Goal: Find contact information: Find contact information

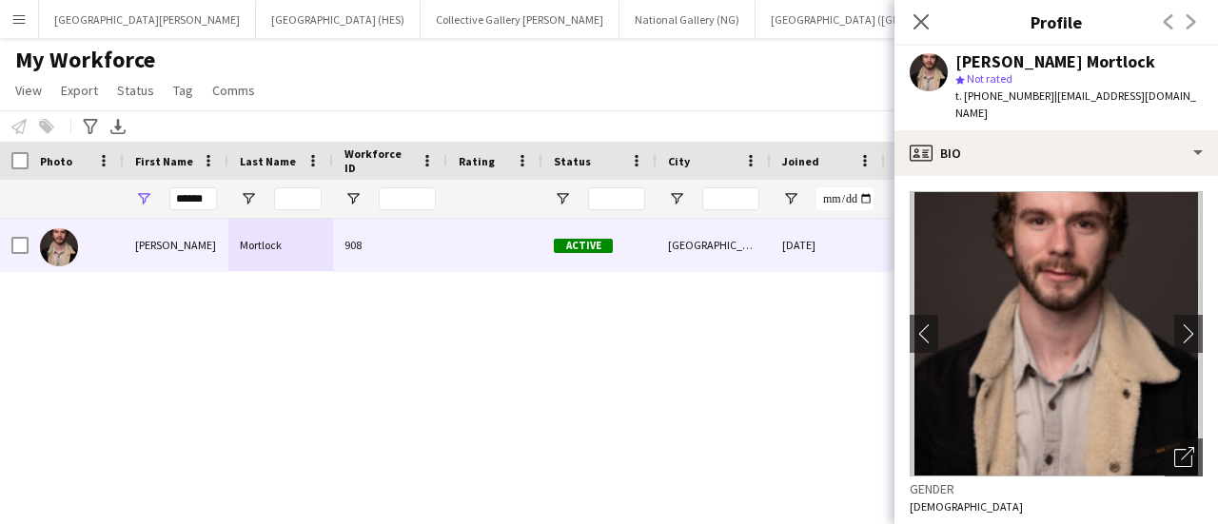
scroll to position [304, 0]
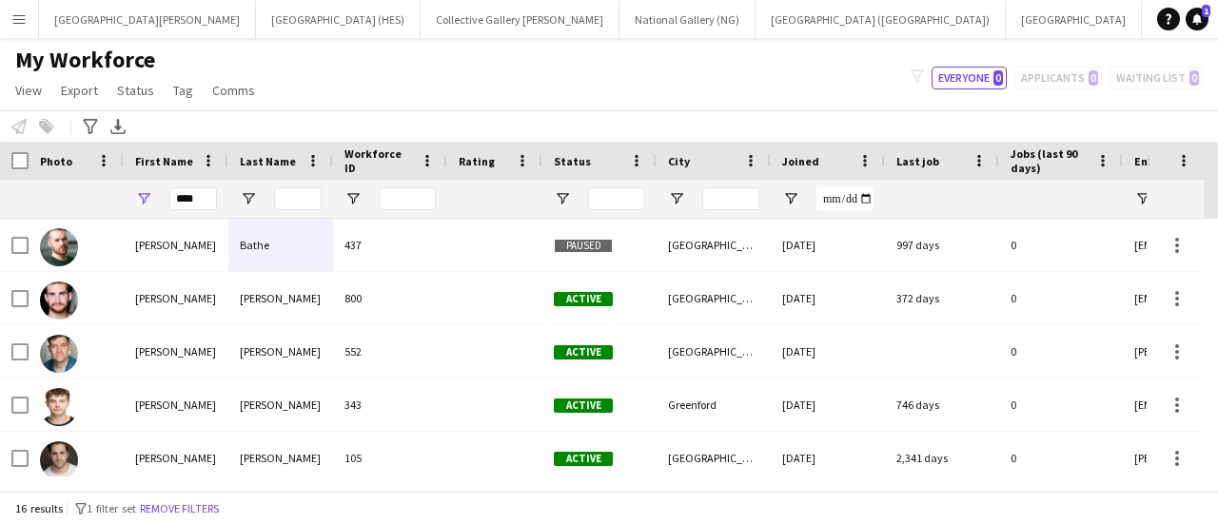
click at [385, 89] on div "My Workforce View Views Default view New view Update view Delete view Edit name…" at bounding box center [609, 78] width 1218 height 65
click at [198, 195] on input "****" at bounding box center [193, 199] width 48 height 23
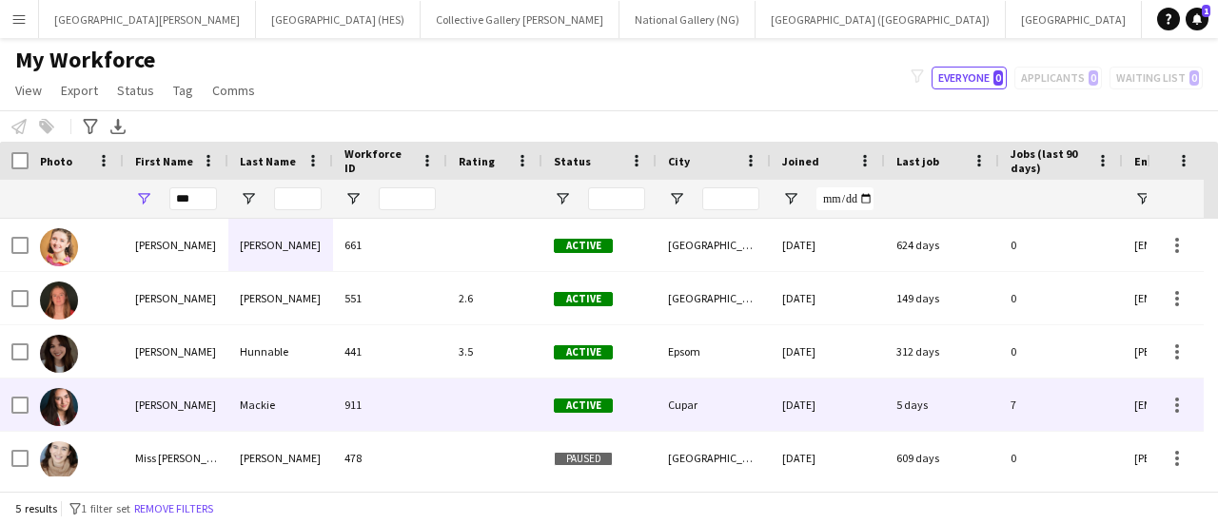
click at [165, 412] on div "[PERSON_NAME]" at bounding box center [176, 405] width 105 height 52
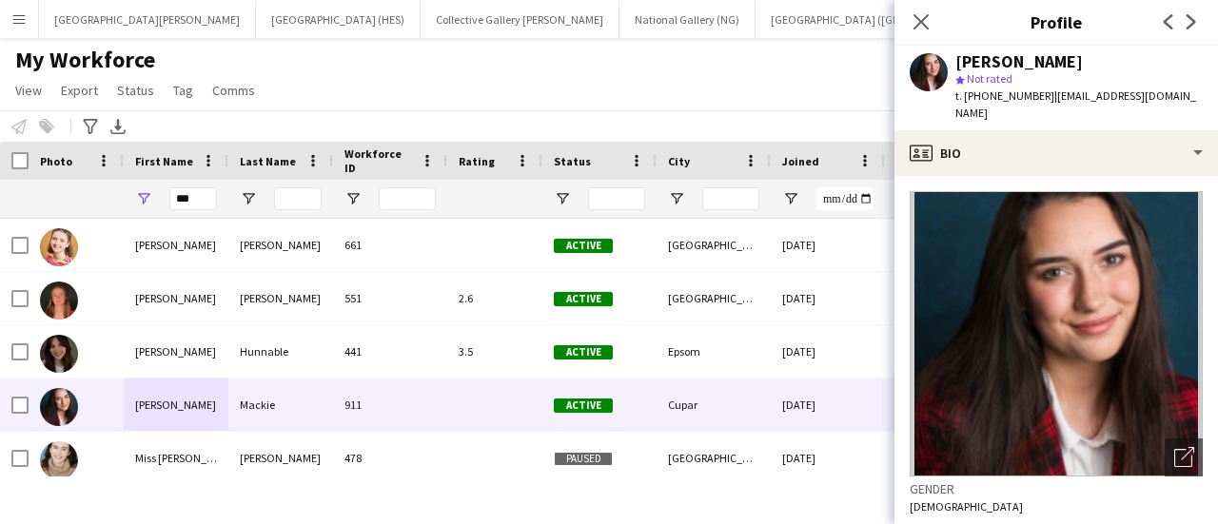
click at [1124, 98] on span "| [EMAIL_ADDRESS][DOMAIN_NAME]" at bounding box center [1076, 104] width 241 height 31
drag, startPoint x: 1173, startPoint y: 98, endPoint x: 1045, endPoint y: 100, distance: 127.6
click at [1045, 100] on span "| [EMAIL_ADDRESS][DOMAIN_NAME]" at bounding box center [1076, 104] width 241 height 31
copy span "[EMAIL_ADDRESS][DOMAIN_NAME]"
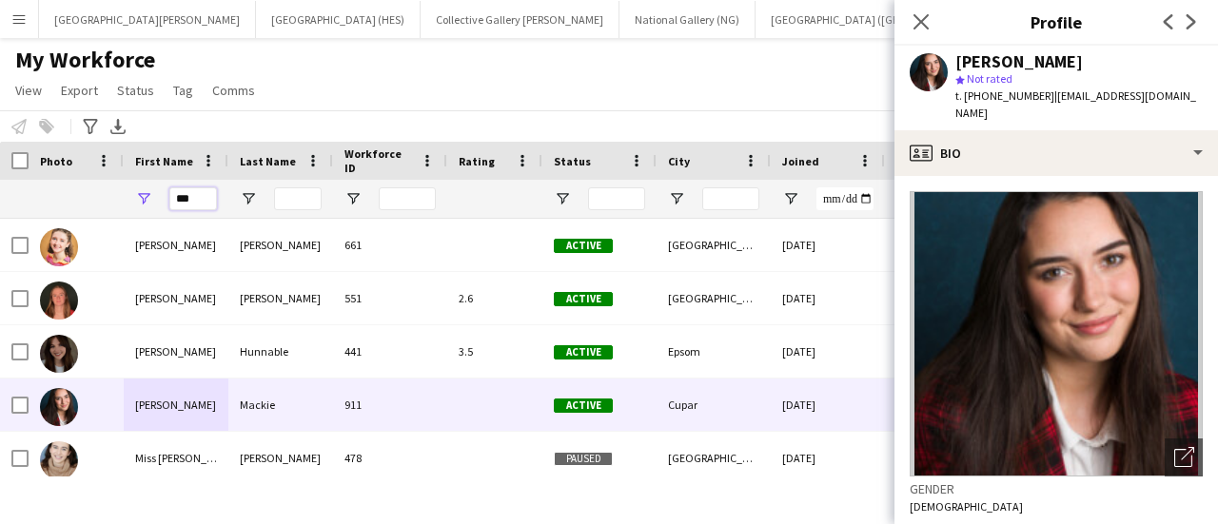
click at [189, 192] on input "***" at bounding box center [193, 199] width 48 height 23
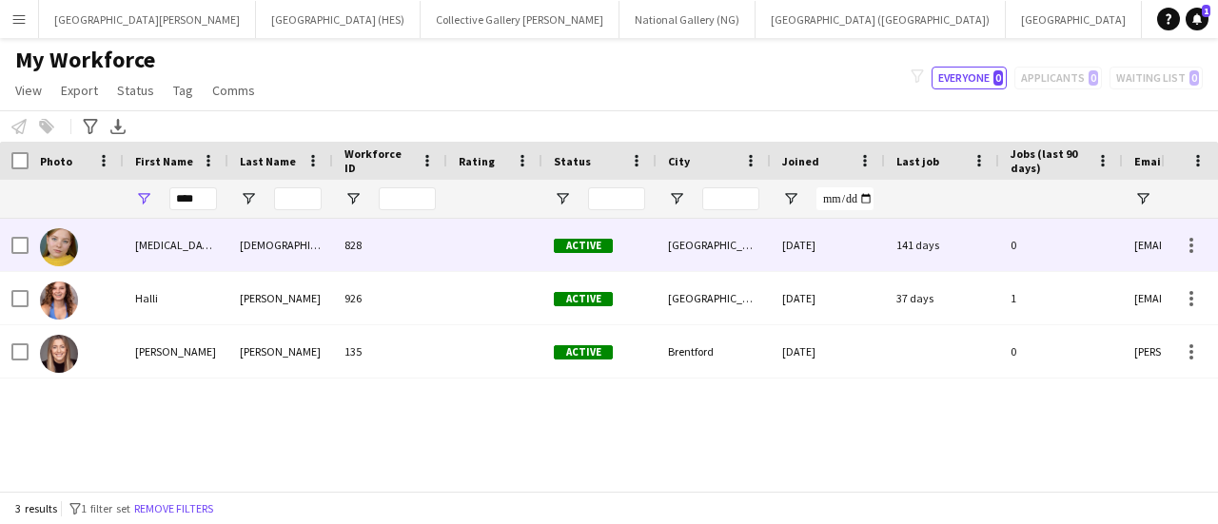
click at [194, 253] on div "[MEDICAL_DATA]" at bounding box center [176, 245] width 105 height 52
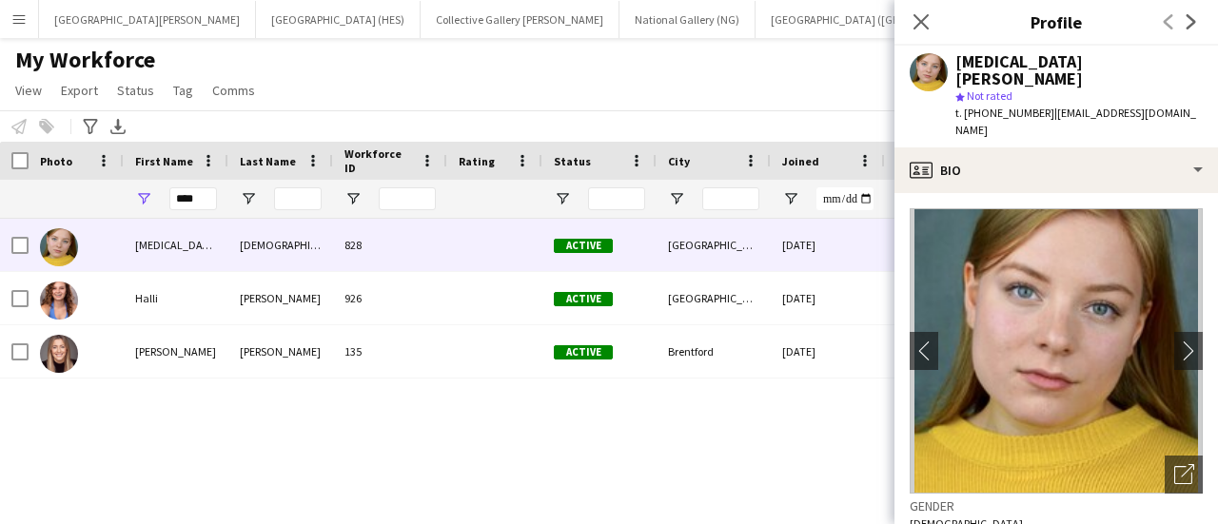
click at [1117, 106] on span "| [EMAIL_ADDRESS][DOMAIN_NAME]" at bounding box center [1076, 121] width 241 height 31
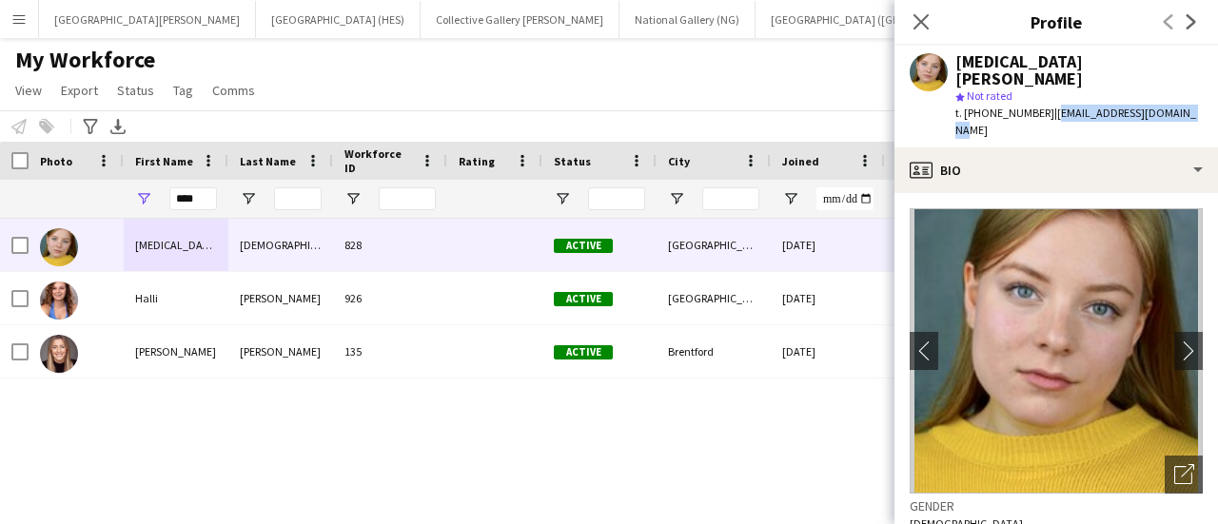
drag, startPoint x: 1167, startPoint y: 97, endPoint x: 1045, endPoint y: 96, distance: 121.8
click at [1045, 106] on span "| [EMAIL_ADDRESS][DOMAIN_NAME]" at bounding box center [1076, 121] width 241 height 31
copy span "[EMAIL_ADDRESS][DOMAIN_NAME]"
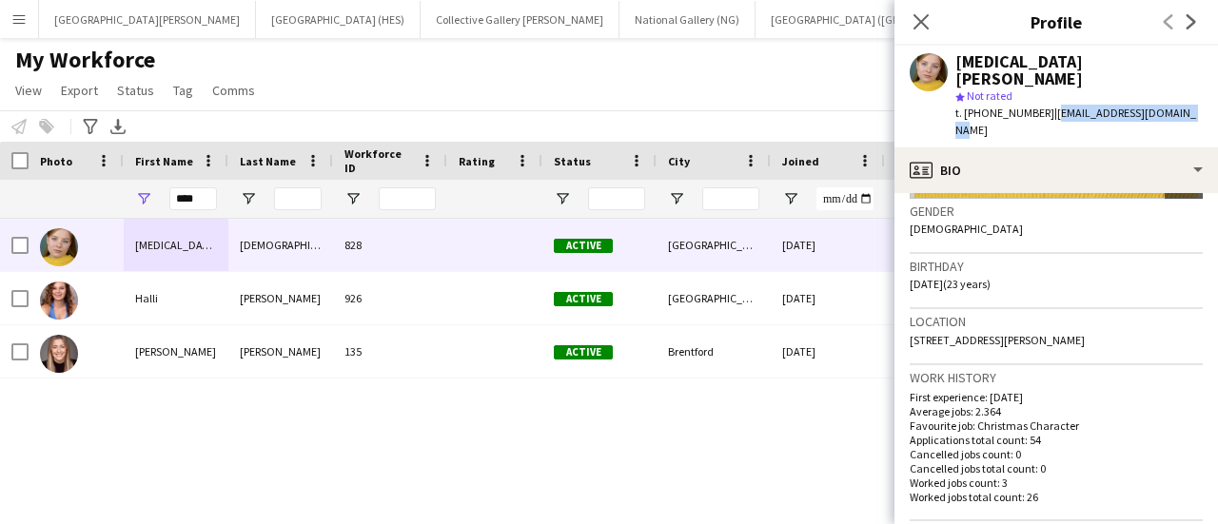
scroll to position [296, 0]
click at [594, 110] on div "Notify workforce Add to tag Select at least one crew to tag him or her. Advance…" at bounding box center [609, 125] width 1218 height 31
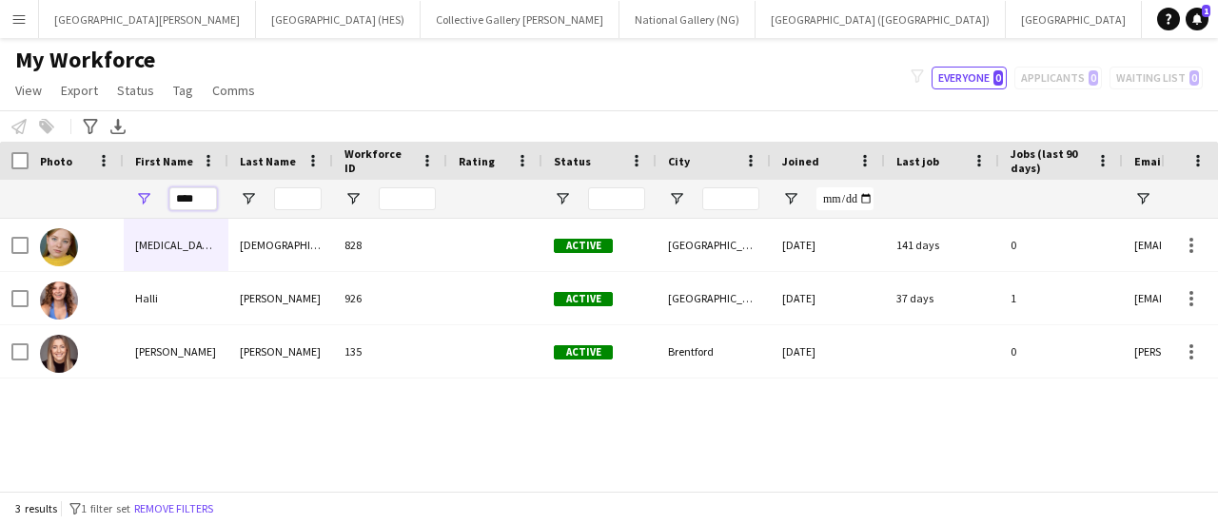
click at [177, 199] on input "****" at bounding box center [193, 199] width 48 height 23
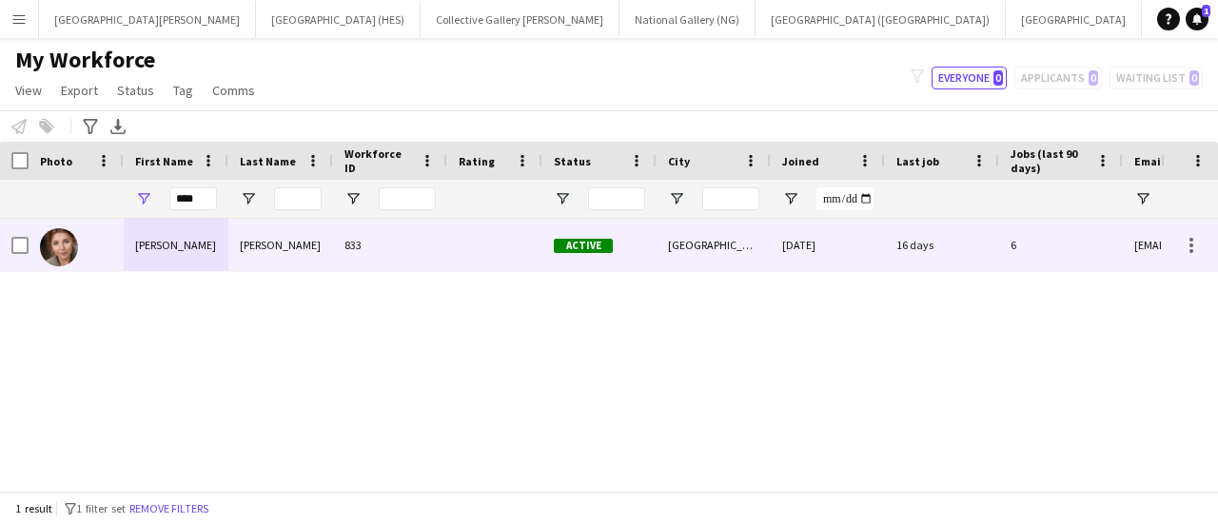
click at [222, 257] on div "[PERSON_NAME]" at bounding box center [176, 245] width 105 height 52
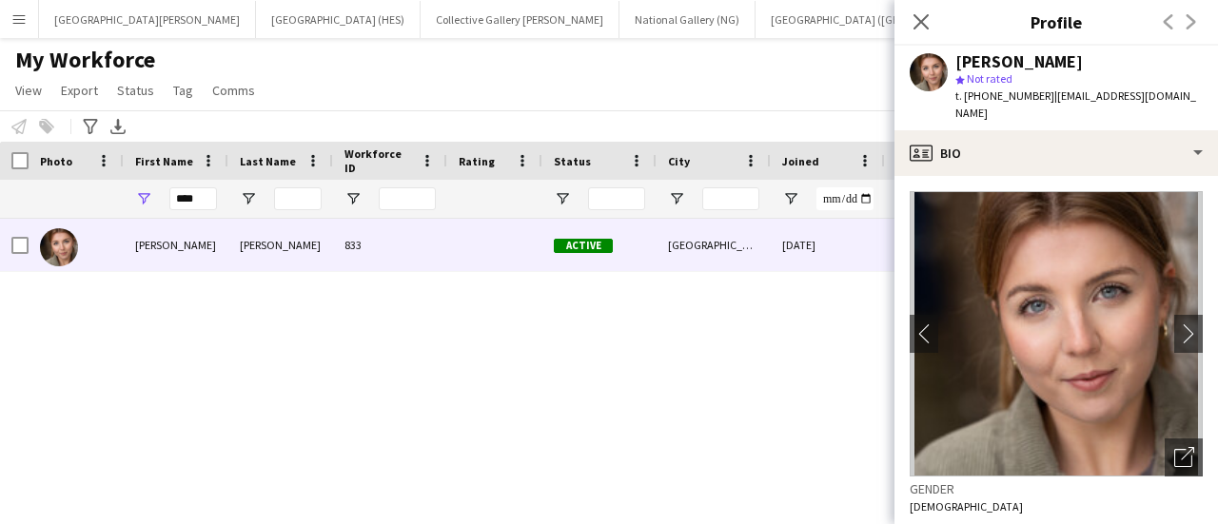
click at [1055, 91] on span "| [EMAIL_ADDRESS][DOMAIN_NAME]" at bounding box center [1076, 104] width 241 height 31
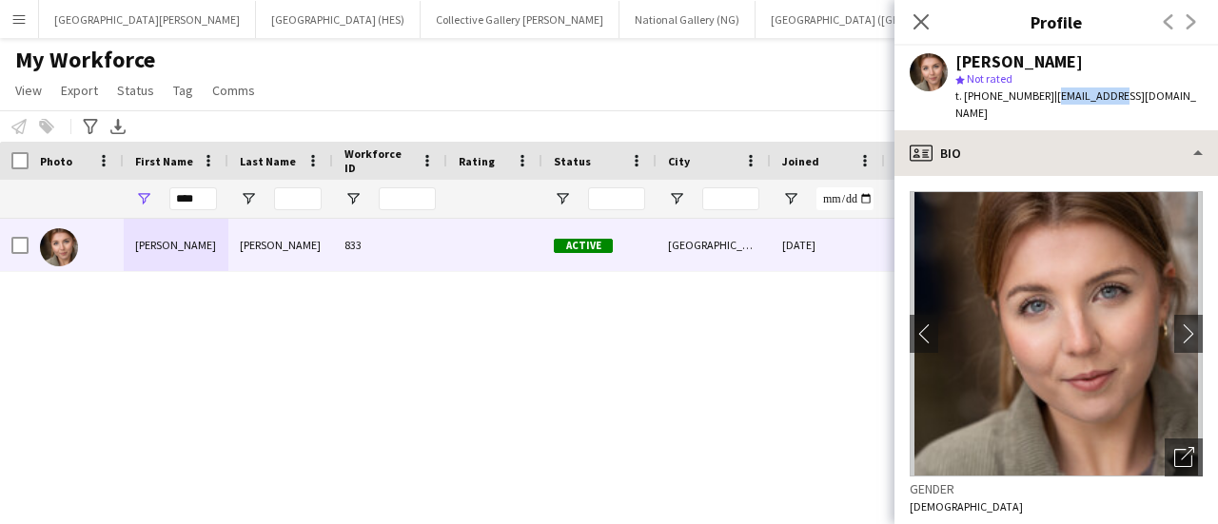
copy span "josielilias"
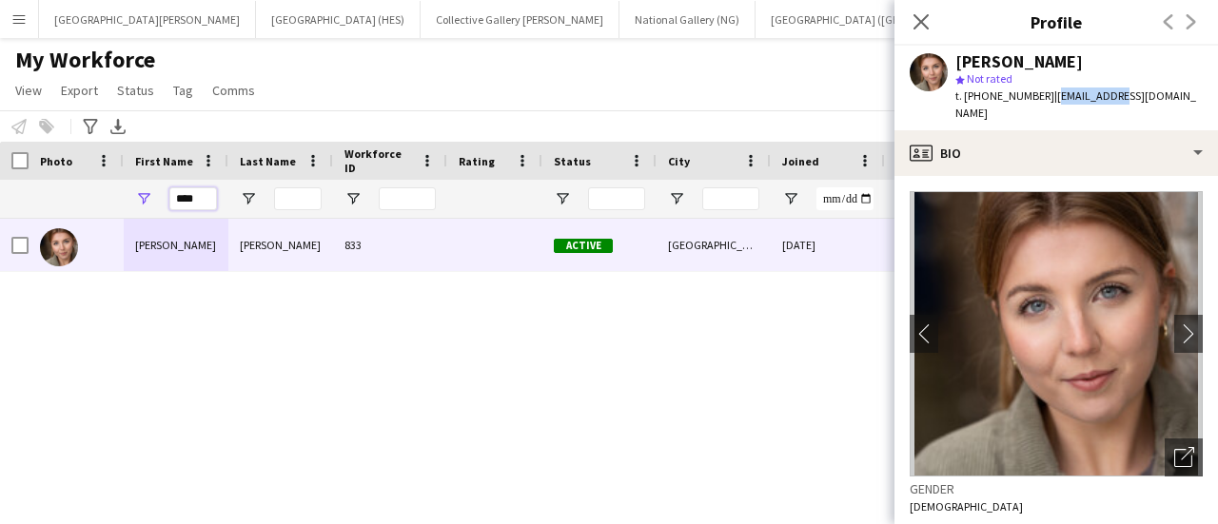
click at [198, 196] on input "****" at bounding box center [193, 199] width 48 height 23
type input "*****"
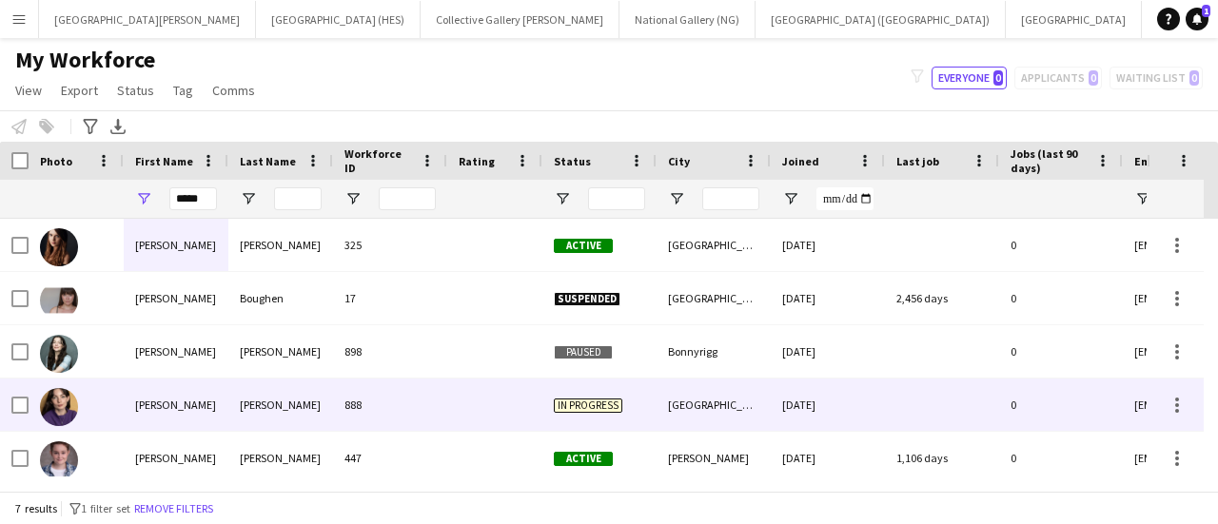
click at [163, 384] on div "[PERSON_NAME]" at bounding box center [176, 405] width 105 height 52
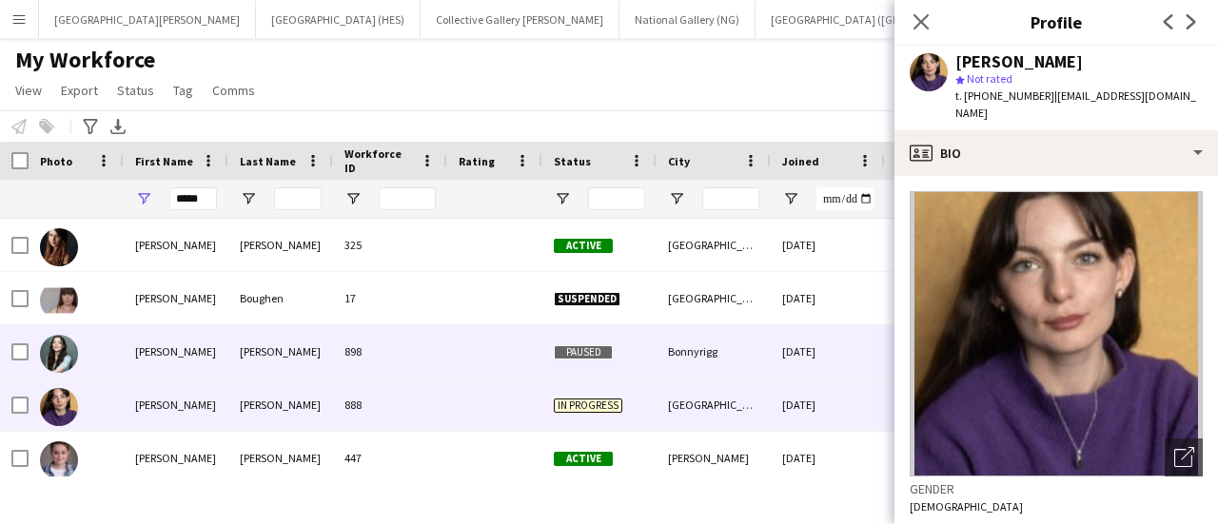
click at [475, 346] on div at bounding box center [494, 352] width 95 height 52
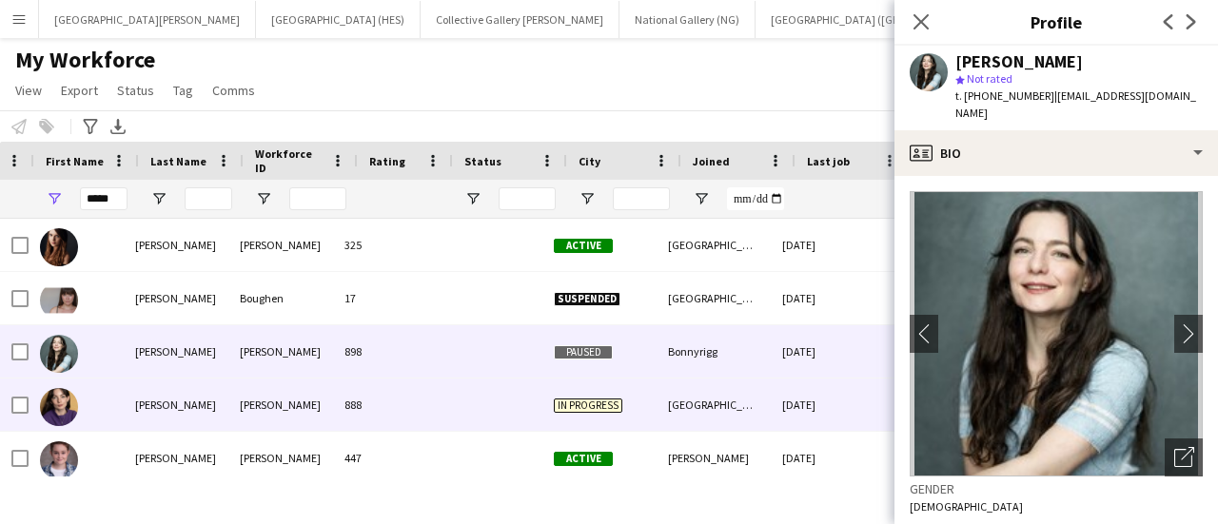
scroll to position [0, 0]
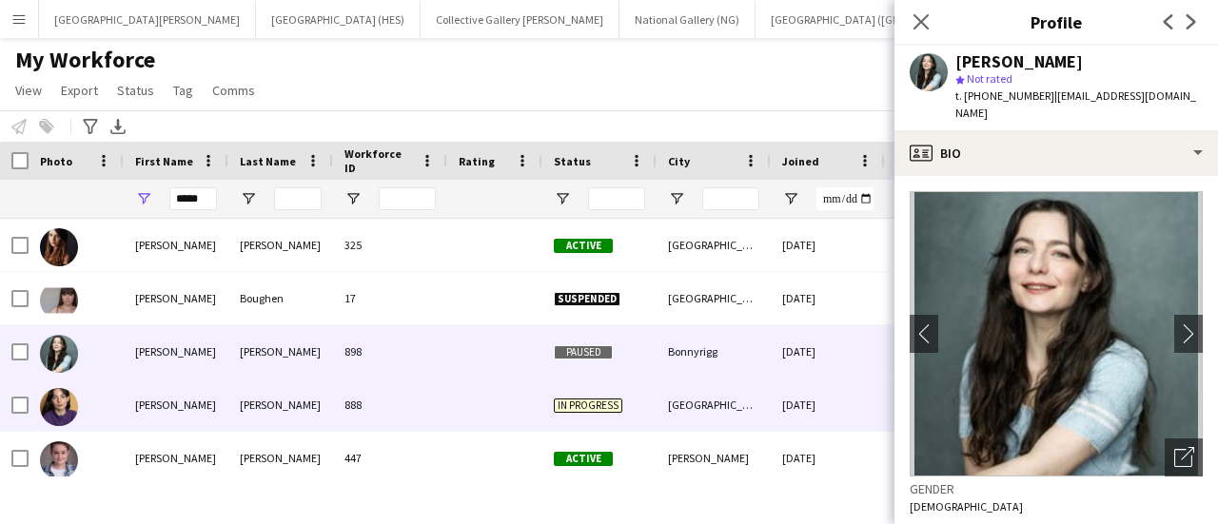
click at [353, 422] on div "888" at bounding box center [390, 405] width 114 height 52
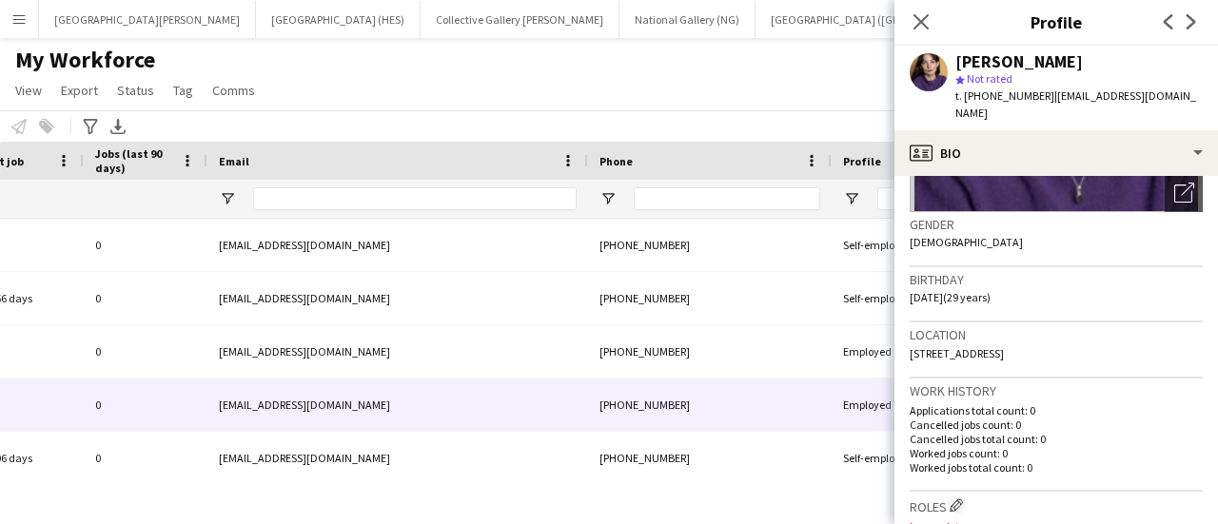
click at [756, 71] on div "My Workforce View Views Default view New view Update view Delete view Edit name…" at bounding box center [609, 78] width 1218 height 65
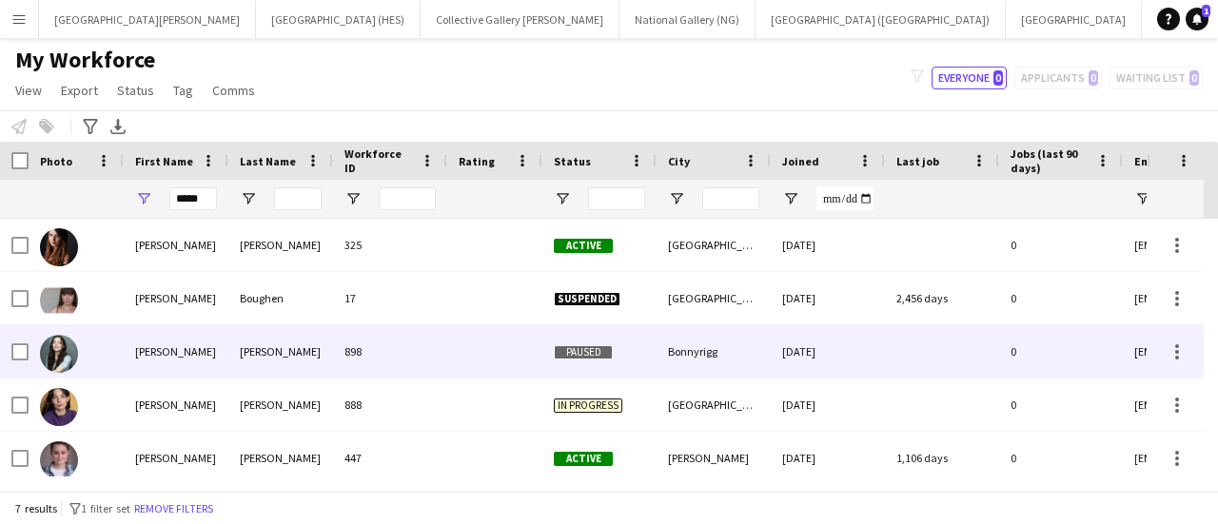
click at [883, 359] on div "[DATE]" at bounding box center [828, 352] width 114 height 52
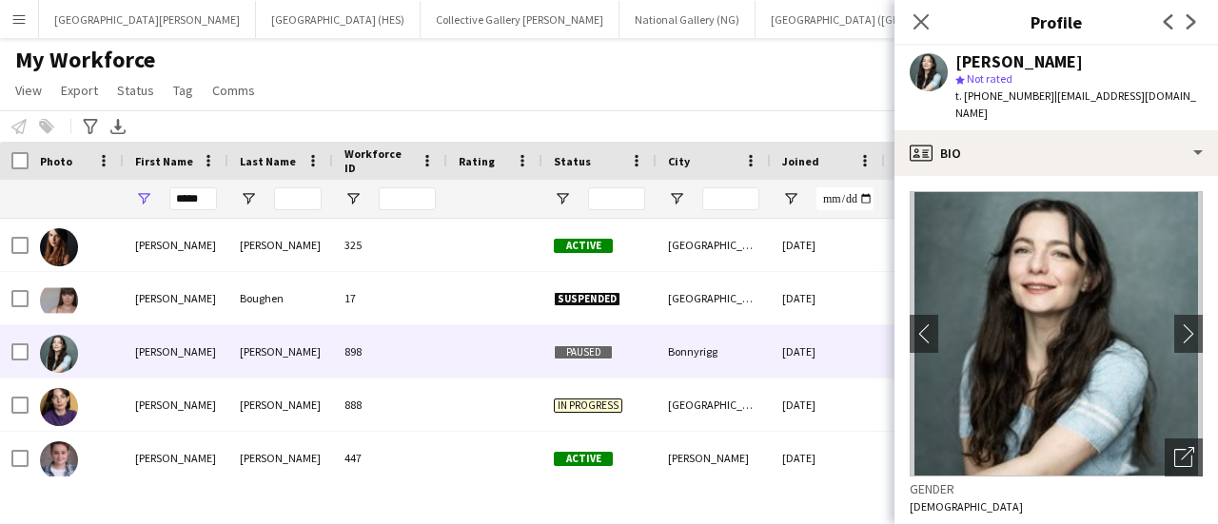
click at [1083, 100] on span "| [PERSON_NAME][EMAIL_ADDRESS][DOMAIN_NAME]" at bounding box center [1076, 104] width 241 height 31
click at [1051, 92] on span "| [PERSON_NAME][EMAIL_ADDRESS][DOMAIN_NAME]" at bounding box center [1076, 104] width 241 height 31
drag, startPoint x: 1042, startPoint y: 94, endPoint x: 1065, endPoint y: 103, distance: 24.4
click at [1065, 103] on span "| [PERSON_NAME][EMAIL_ADDRESS][DOMAIN_NAME]" at bounding box center [1076, 104] width 241 height 31
click at [1041, 93] on span "| [PERSON_NAME][EMAIL_ADDRESS][DOMAIN_NAME]" at bounding box center [1076, 104] width 241 height 31
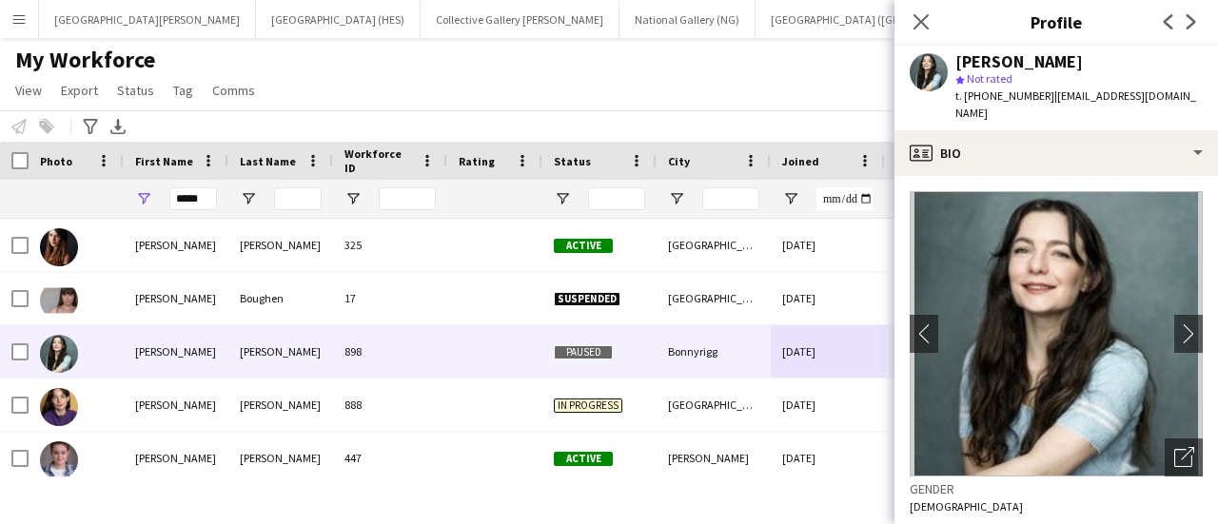
drag, startPoint x: 1045, startPoint y: 95, endPoint x: 1051, endPoint y: 106, distance: 11.9
click at [1051, 106] on div "t. [PHONE_NUMBER] | [EMAIL_ADDRESS][DOMAIN_NAME]" at bounding box center [1079, 105] width 247 height 34
copy span "[EMAIL_ADDRESS][DOMAIN_NAME]"
click at [672, 112] on div "Notify workforce Add to tag Select at least one crew to tag him or her. Advance…" at bounding box center [609, 125] width 1218 height 31
